Goal: Find specific page/section: Find specific page/section

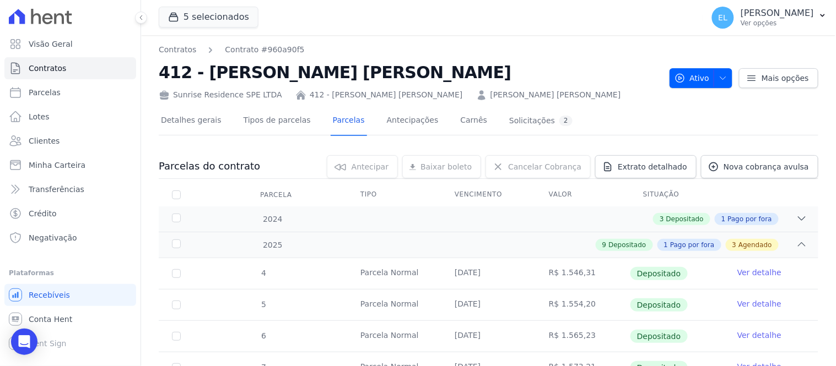
scroll to position [166, 0]
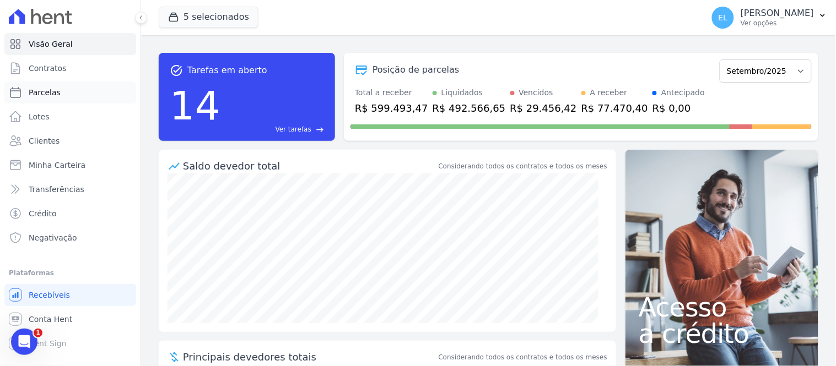
click at [48, 90] on span "Parcelas" at bounding box center [45, 92] width 32 height 11
select select
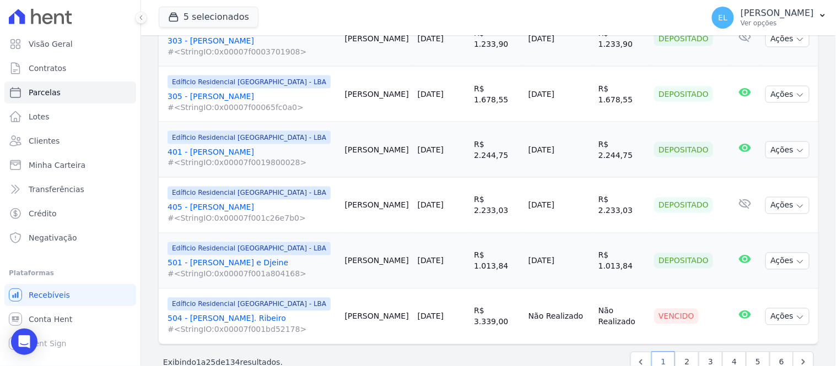
scroll to position [1497, 0]
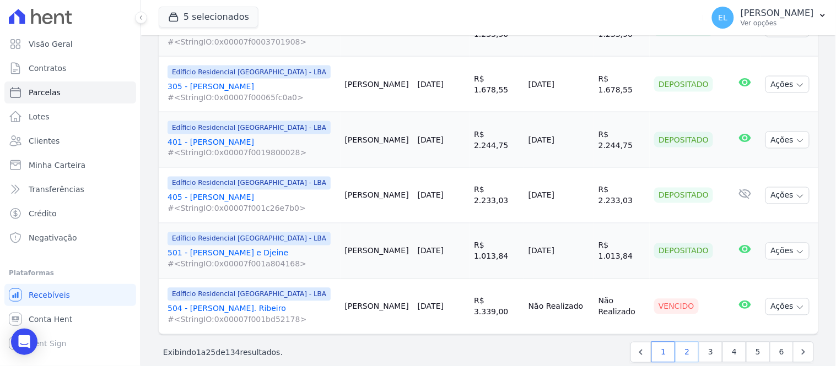
click at [681, 342] on link "2" at bounding box center [687, 352] width 24 height 21
select select
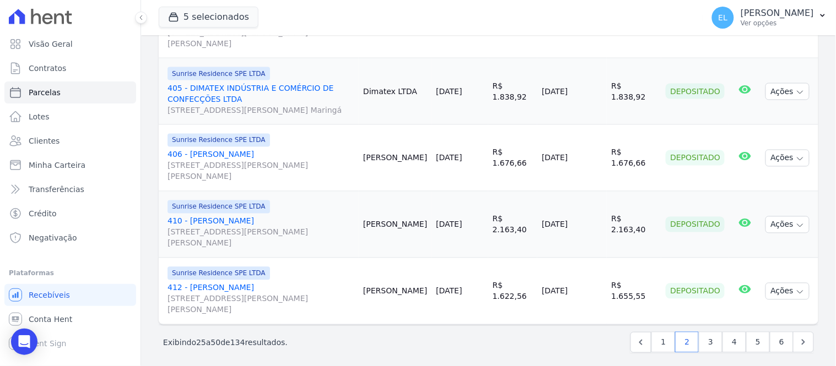
scroll to position [1532, 0]
click at [700, 335] on link "3" at bounding box center [711, 341] width 24 height 21
select select
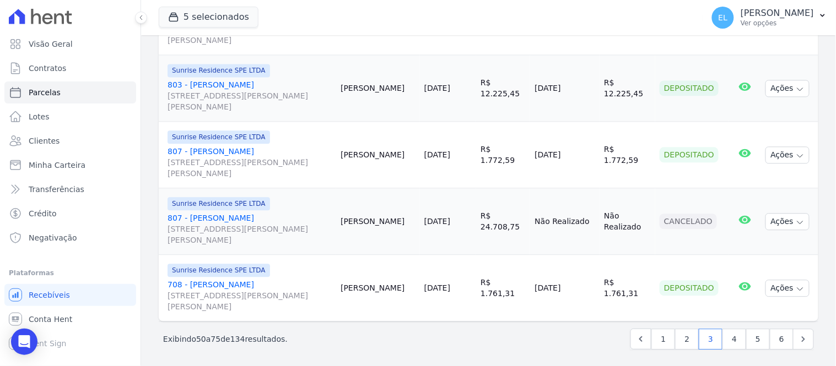
scroll to position [1697, 0]
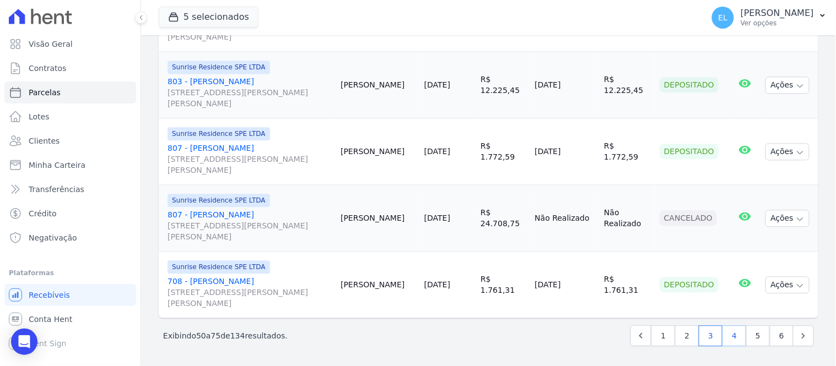
click at [728, 336] on link "4" at bounding box center [734, 336] width 24 height 21
select select
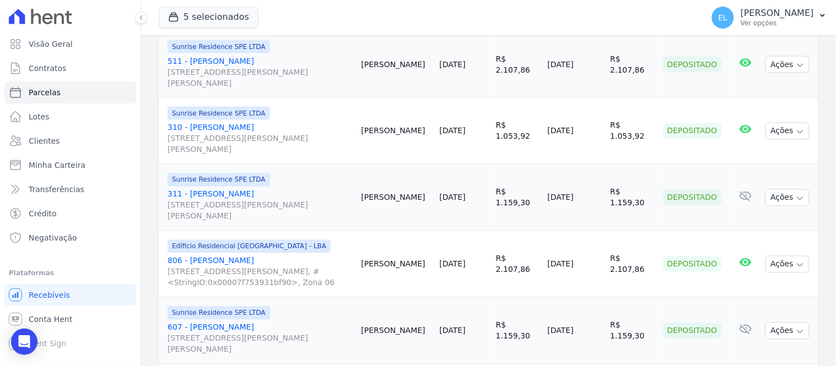
scroll to position [1627, 0]
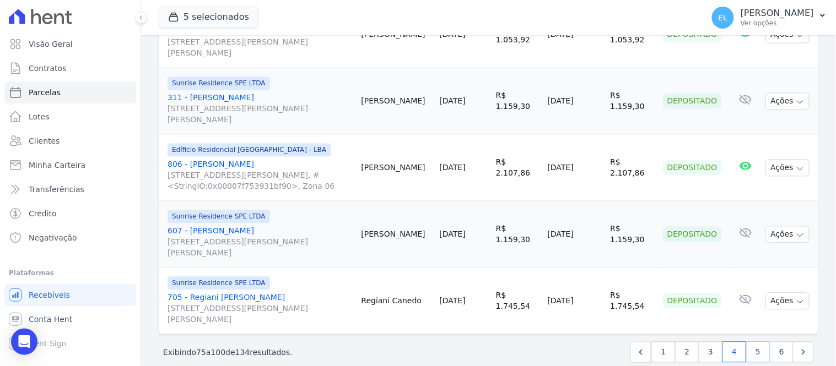
click at [747, 342] on link "5" at bounding box center [758, 352] width 24 height 21
select select
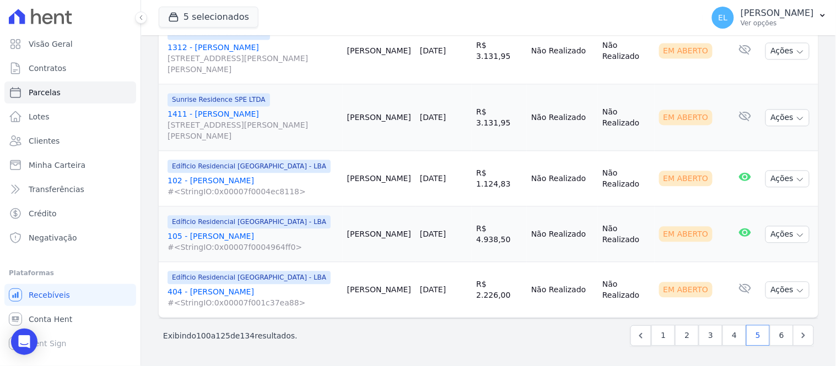
scroll to position [1642, 0]
click at [773, 335] on link "6" at bounding box center [782, 336] width 24 height 21
select select
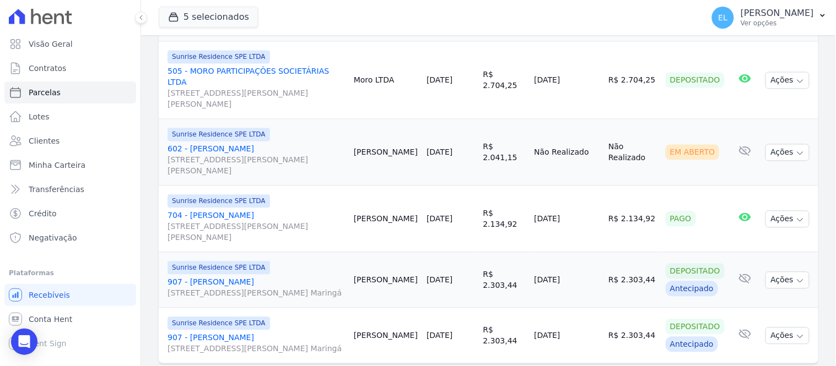
scroll to position [536, 0]
